Goal: Task Accomplishment & Management: Use online tool/utility

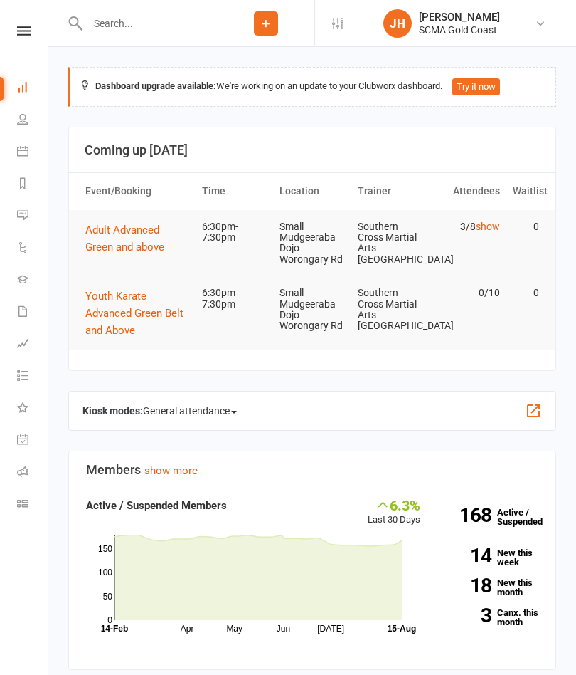
click at [141, 236] on button "Adult Advanced Green and above" at bounding box center [137, 238] width 104 height 34
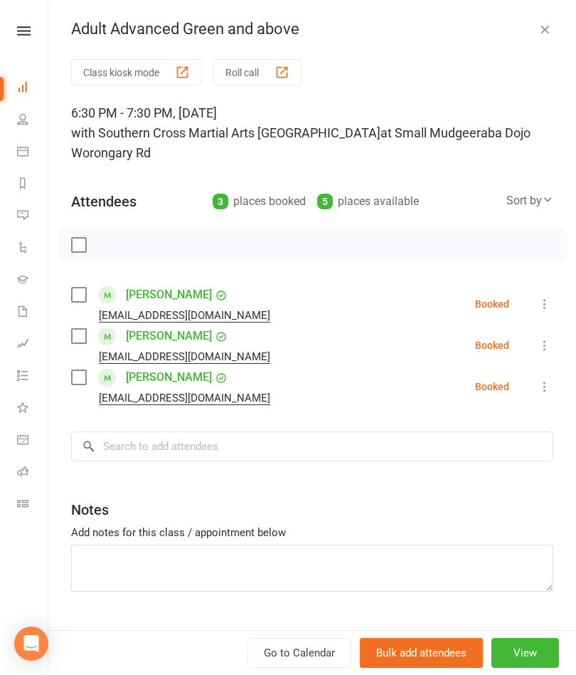
click at [244, 84] on button "Roll call" at bounding box center [257, 72] width 88 height 26
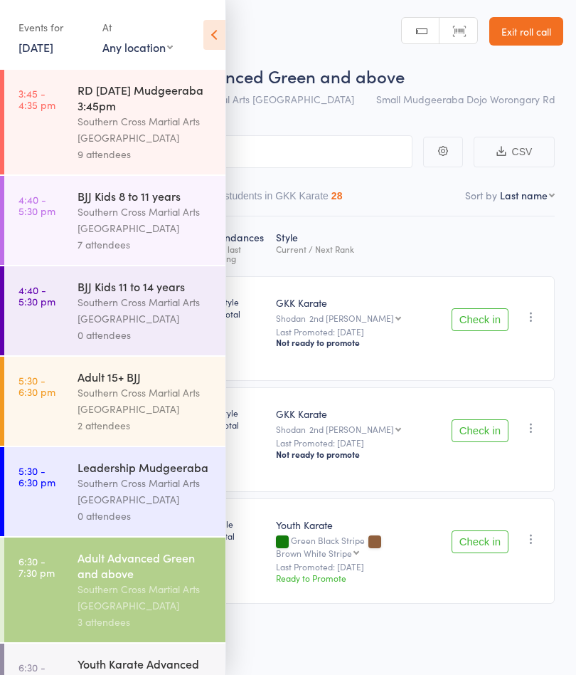
click at [216, 35] on icon at bounding box center [214, 35] width 22 height 30
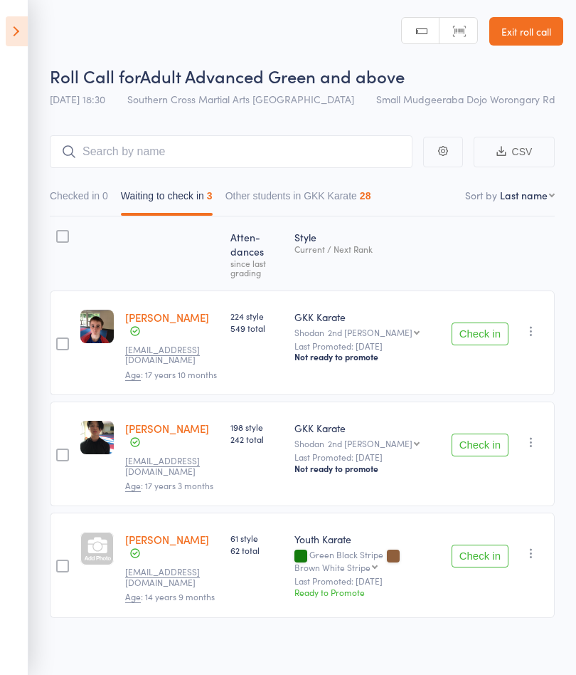
click at [492, 544] on button "Check in" at bounding box center [480, 555] width 57 height 23
click at [485, 433] on button "Check in" at bounding box center [480, 444] width 57 height 23
click at [497, 328] on button "Check in" at bounding box center [480, 333] width 57 height 23
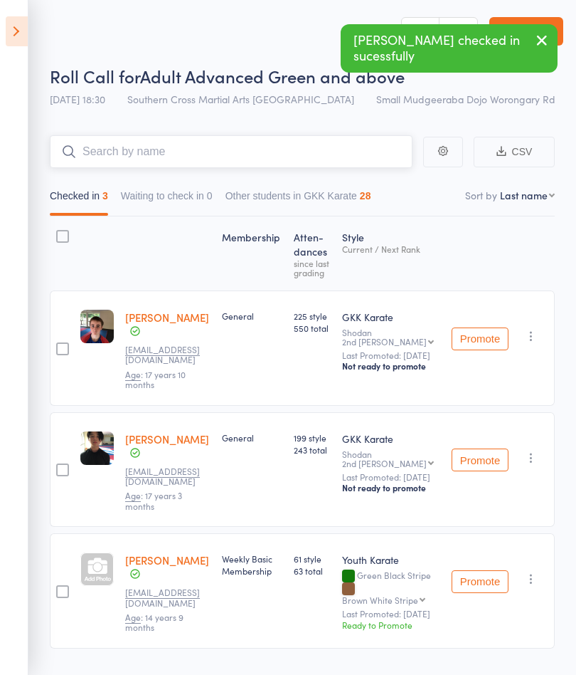
click at [144, 155] on input "search" at bounding box center [231, 151] width 363 height 33
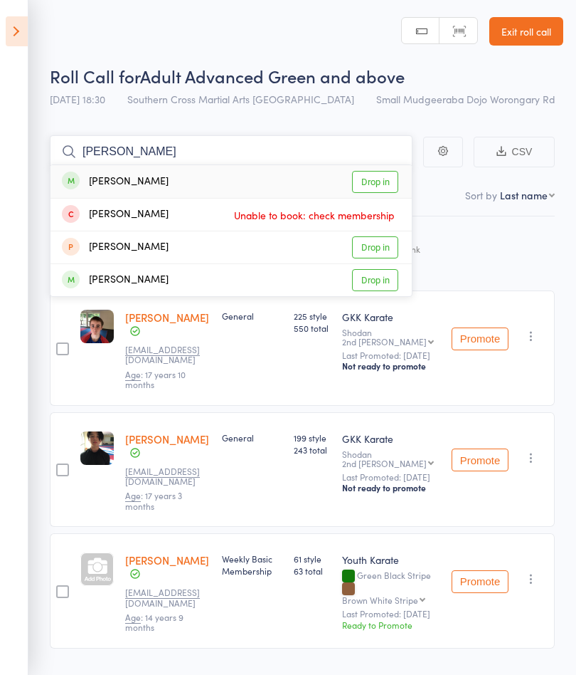
type input "[PERSON_NAME]"
click at [374, 182] on link "Drop in" at bounding box center [375, 182] width 46 height 22
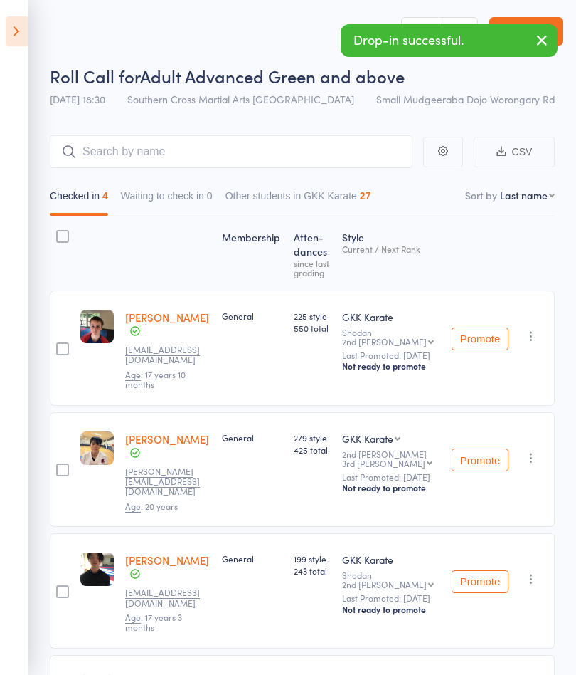
click at [19, 41] on icon at bounding box center [17, 31] width 22 height 30
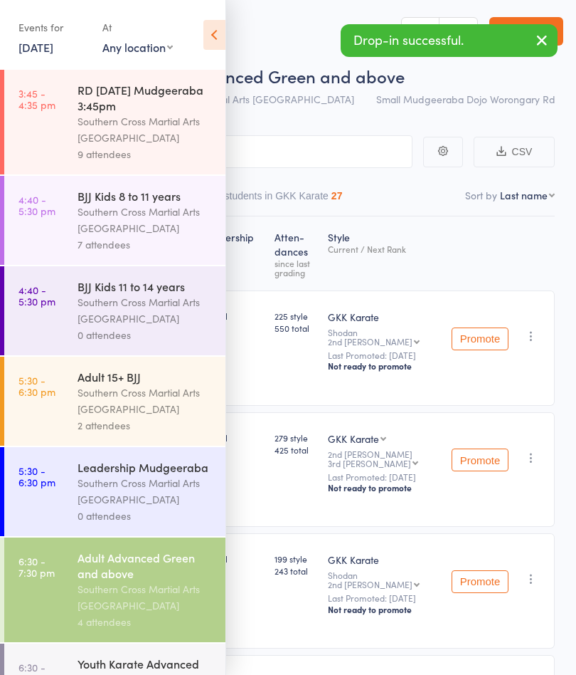
click at [79, 391] on div "Southern Cross Martial Arts [GEOGRAPHIC_DATA]" at bounding box center [146, 400] width 136 height 33
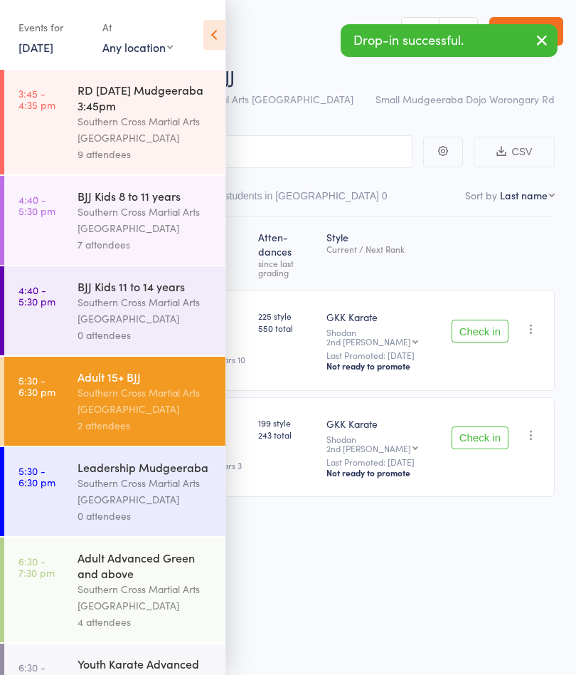
click at [207, 32] on icon at bounding box center [214, 35] width 22 height 30
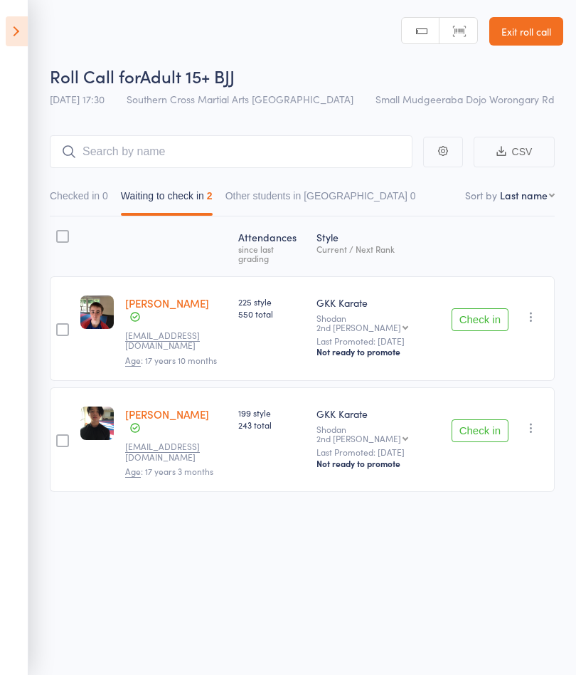
click at [480, 419] on button "Check in" at bounding box center [480, 430] width 57 height 23
click at [483, 308] on button "Check in" at bounding box center [480, 319] width 57 height 23
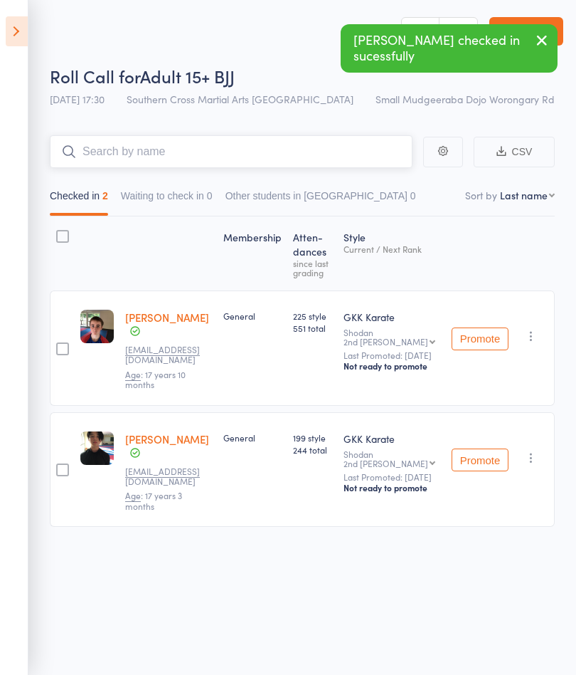
click at [181, 162] on input "search" at bounding box center [231, 151] width 363 height 33
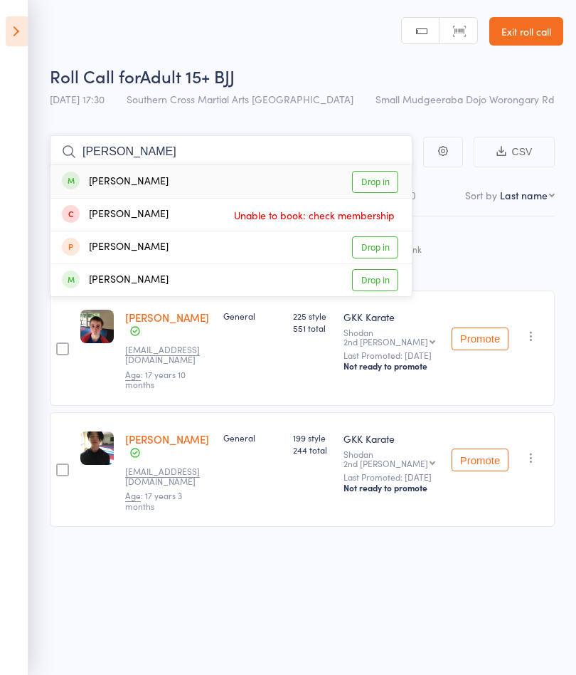
type input "[PERSON_NAME]"
click at [384, 181] on link "Drop in" at bounding box center [375, 182] width 46 height 22
